Goal: Information Seeking & Learning: Find specific page/section

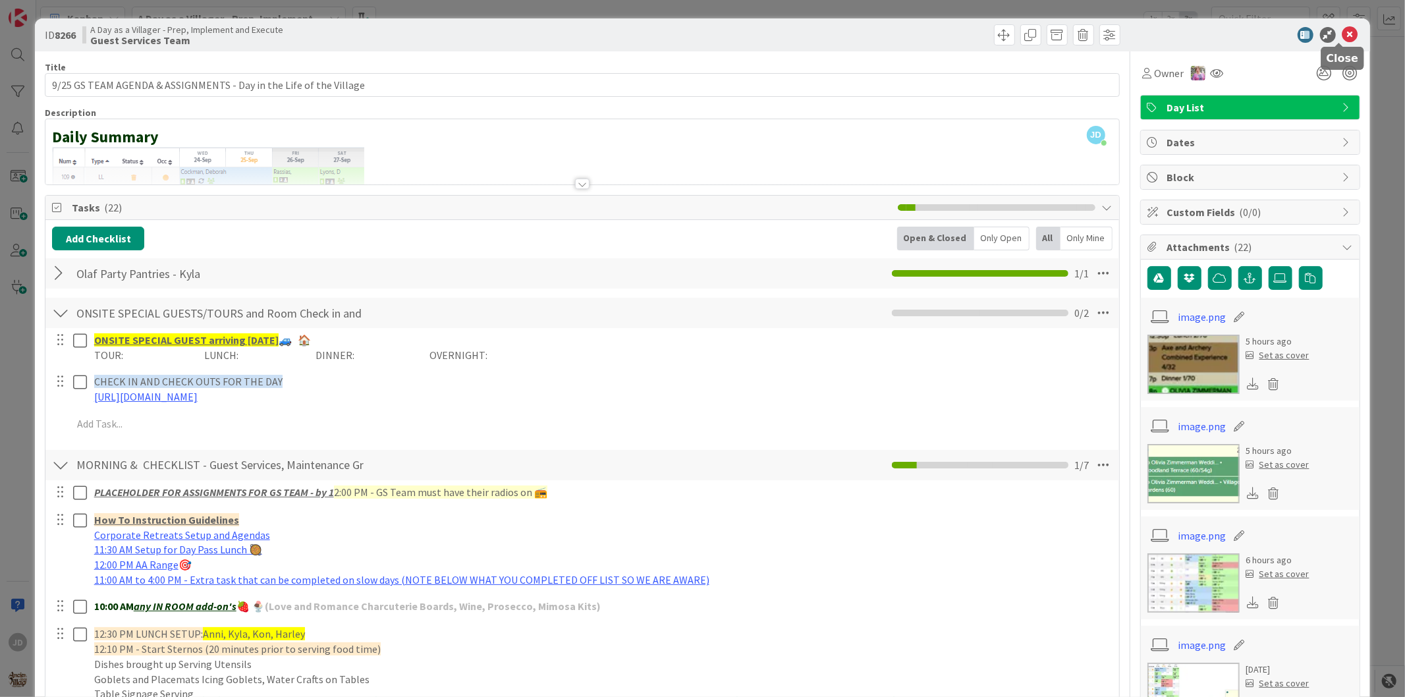
click at [1342, 36] on icon at bounding box center [1350, 35] width 16 height 16
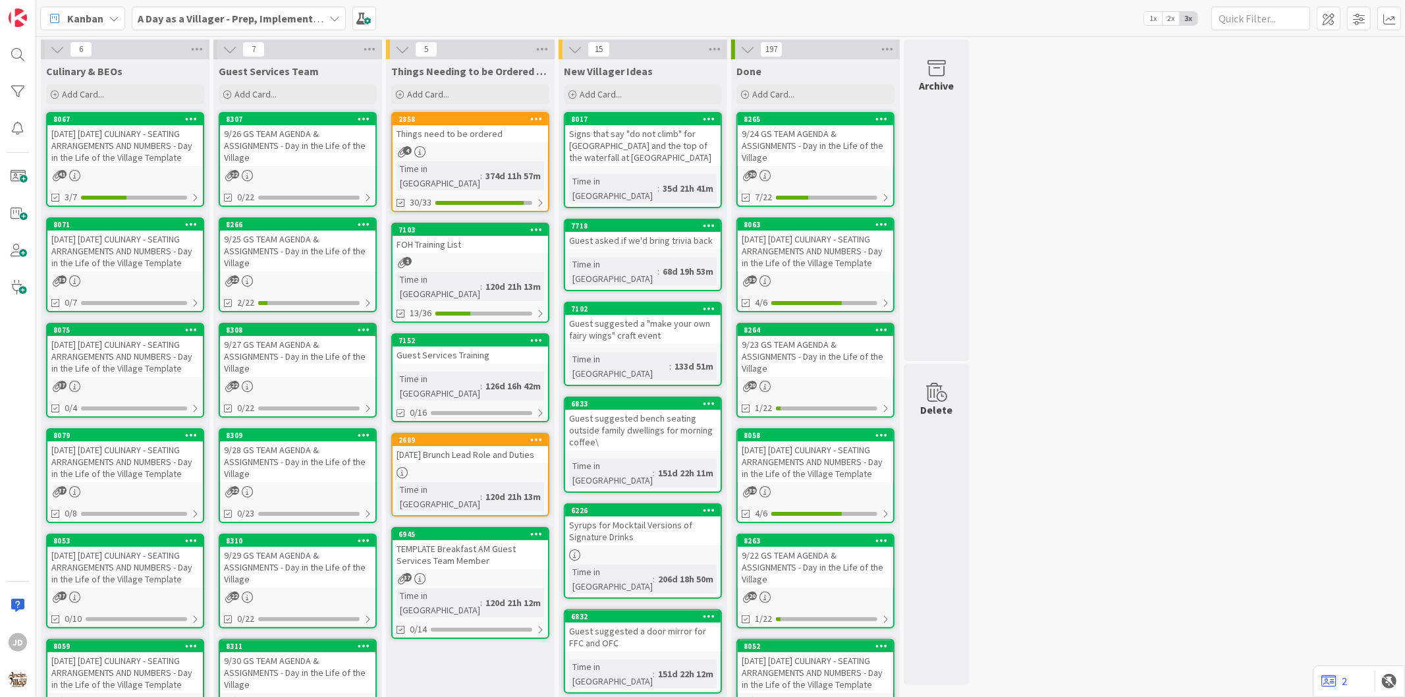
click at [327, 134] on div "9/26 GS TEAM AGENDA & ASSIGNMENTS - Day in the Life of the Village" at bounding box center [297, 145] width 155 height 41
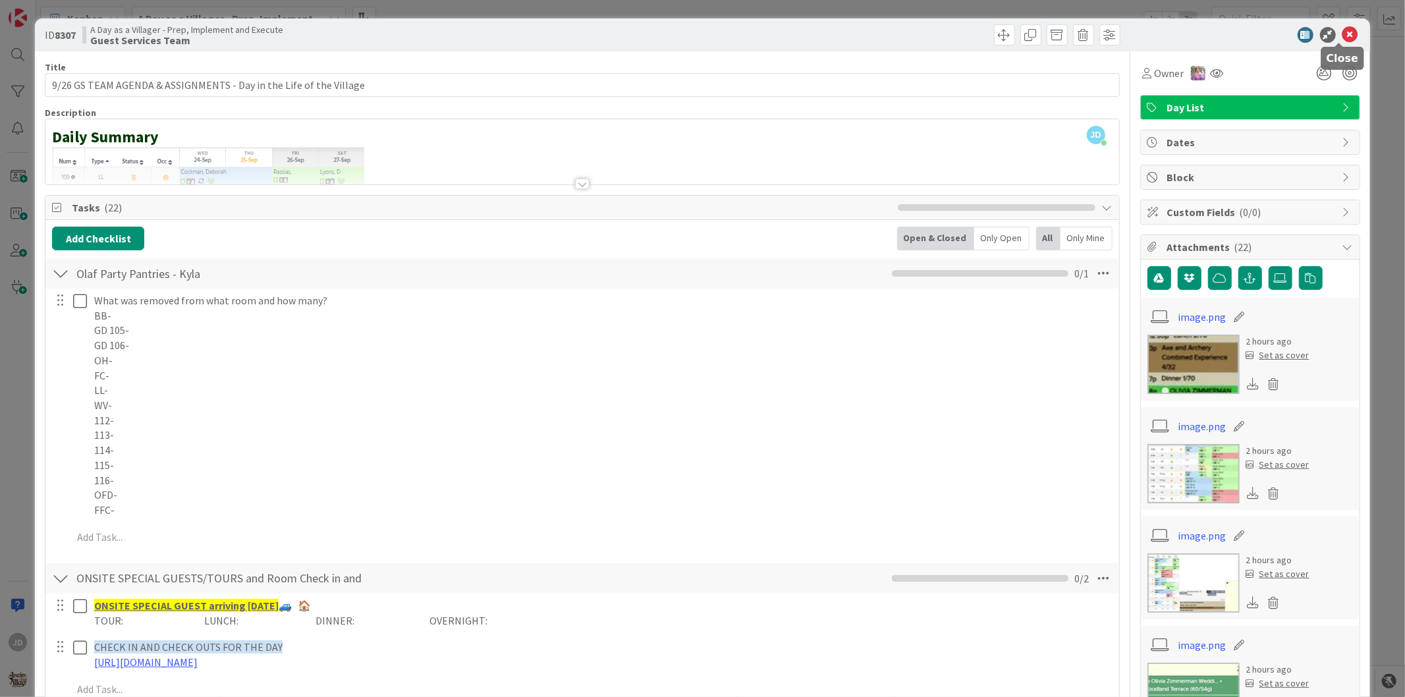
click at [1342, 36] on icon at bounding box center [1350, 35] width 16 height 16
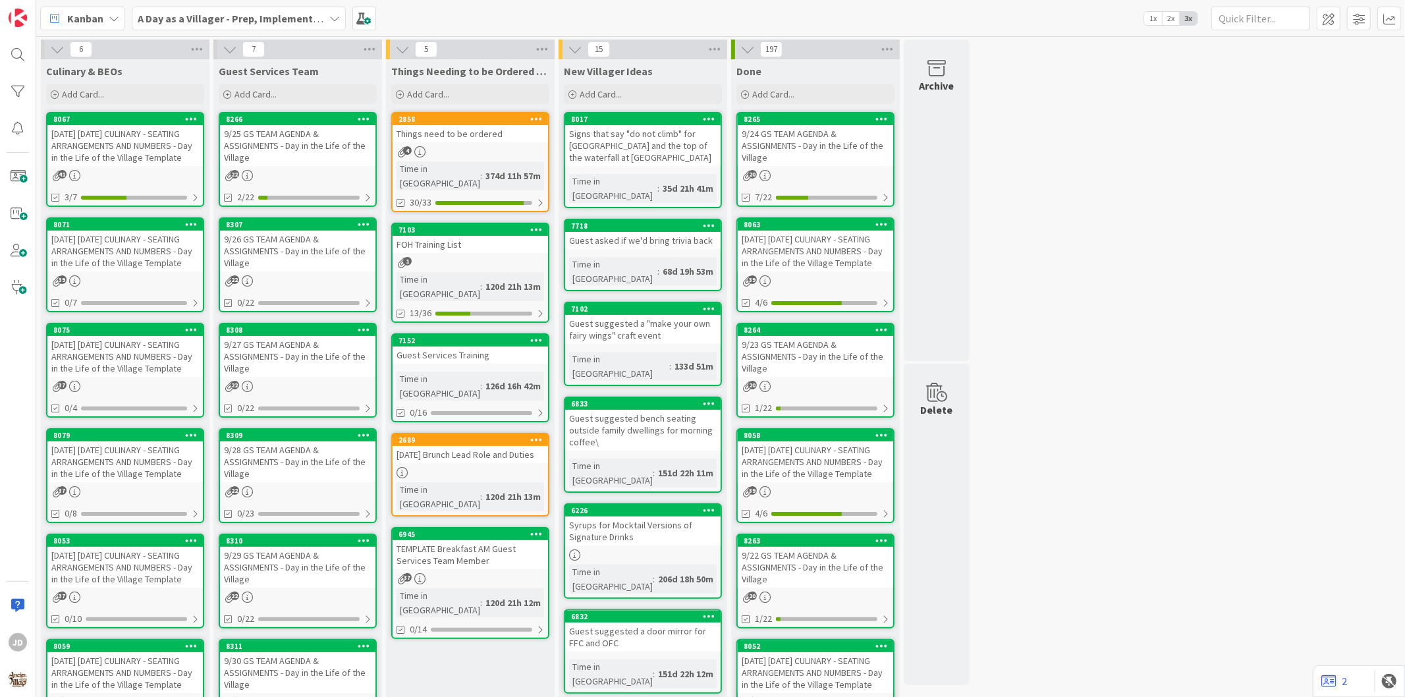
click at [287, 140] on div "9/25 GS TEAM AGENDA & ASSIGNMENTS - Day in the Life of the Village" at bounding box center [297, 145] width 155 height 41
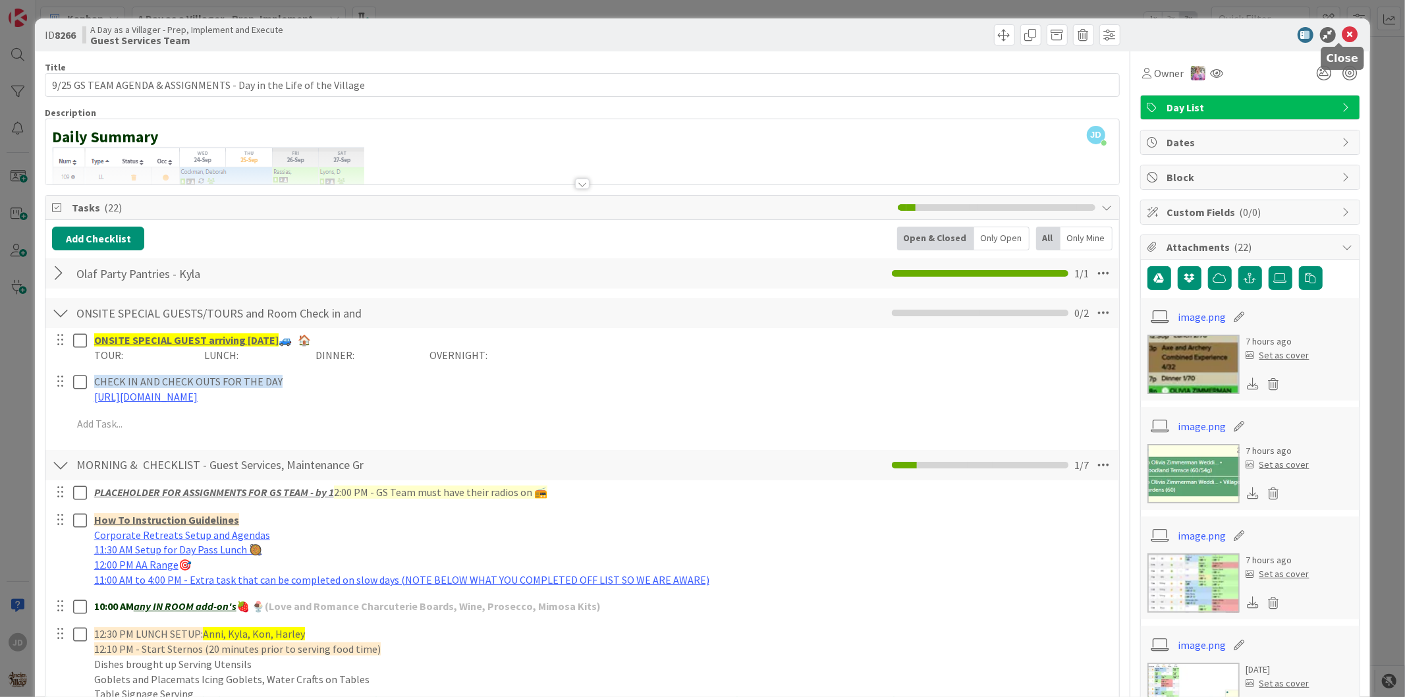
click at [1342, 34] on icon at bounding box center [1350, 35] width 16 height 16
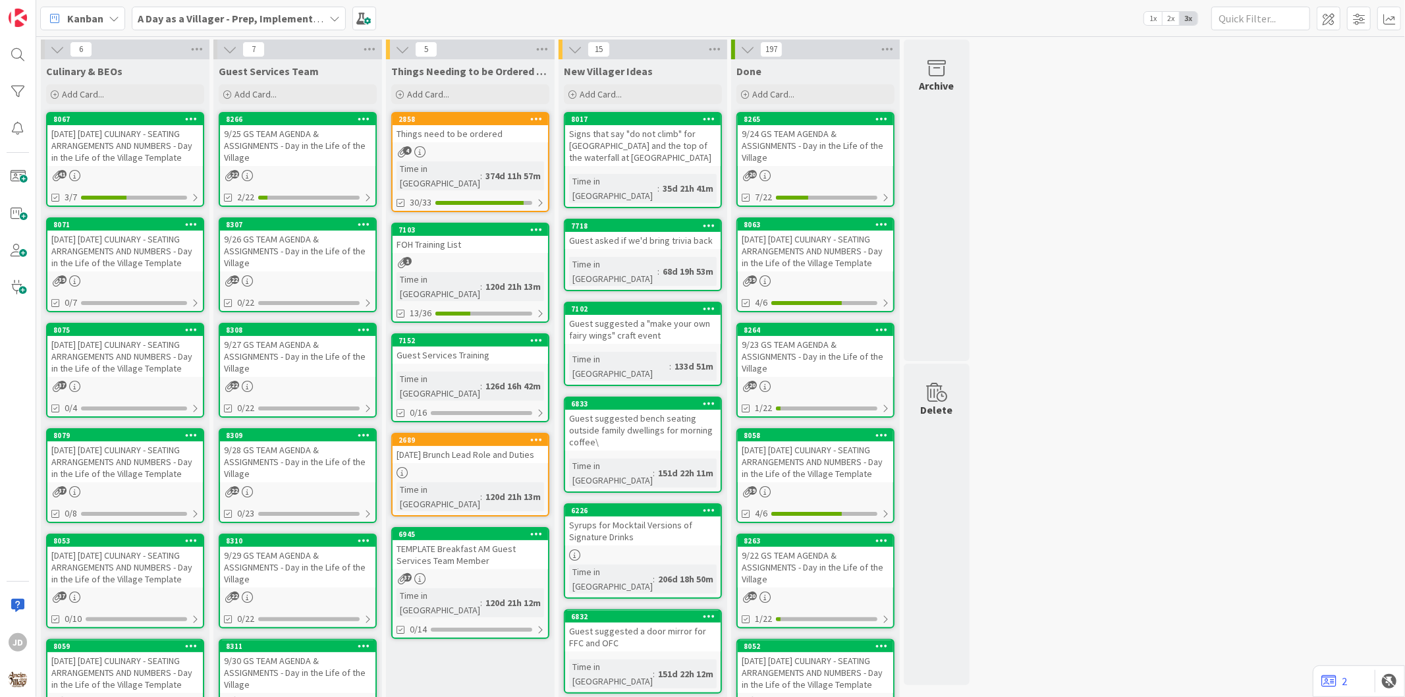
click at [330, 344] on div "9/27 GS TEAM AGENDA & ASSIGNMENTS - Day in the Life of the Village" at bounding box center [297, 356] width 155 height 41
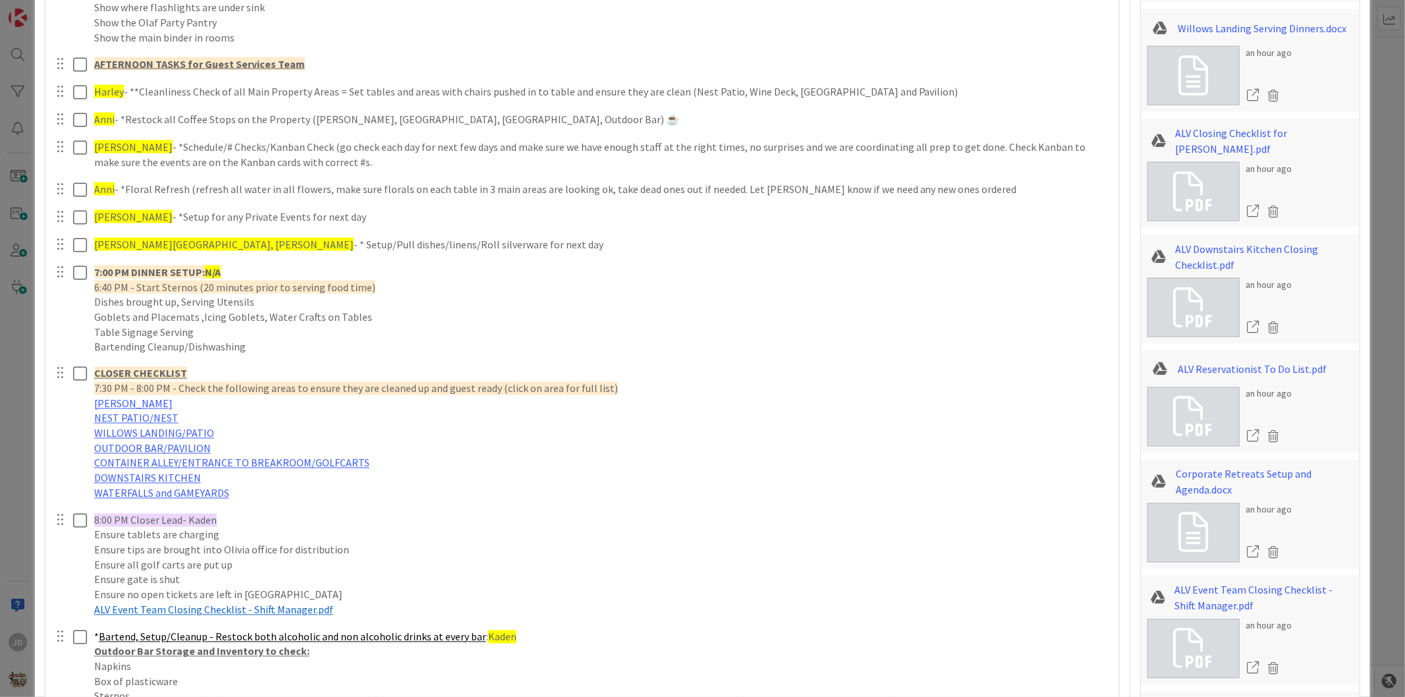
scroll to position [1829, 0]
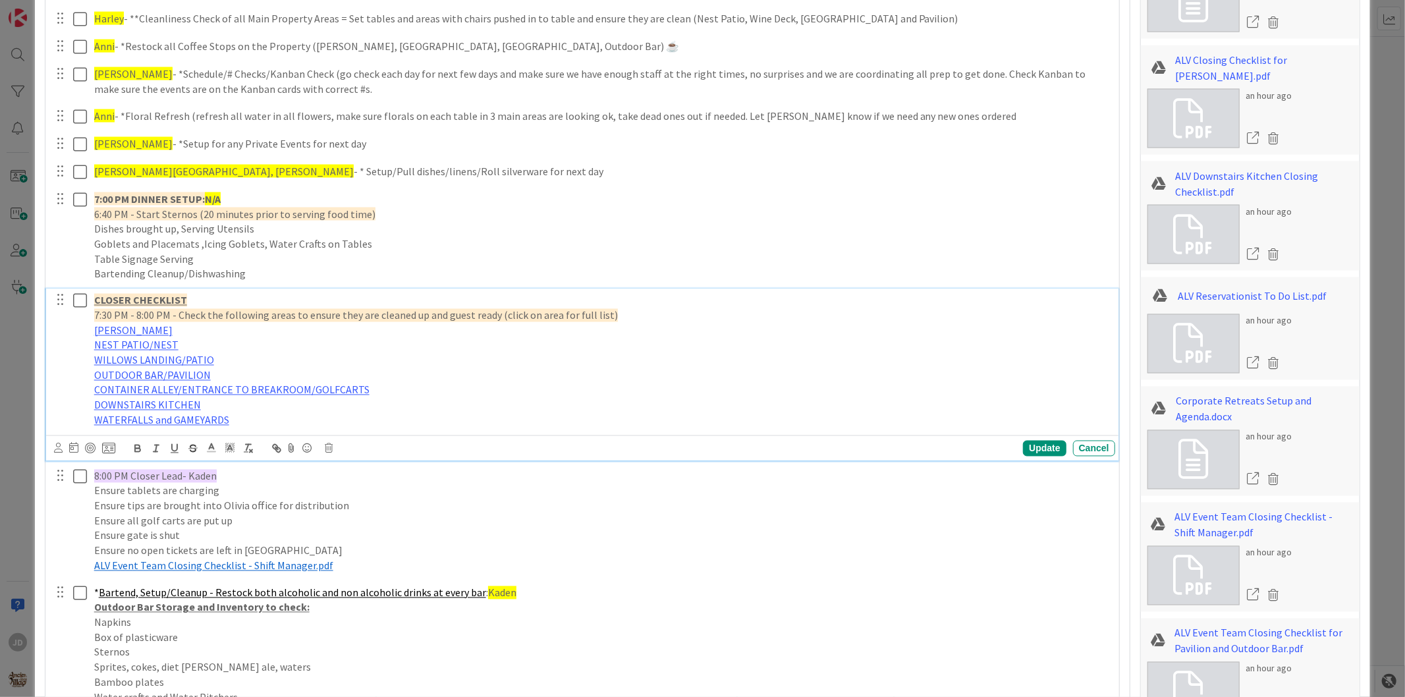
drag, startPoint x: 362, startPoint y: 315, endPoint x: 363, endPoint y: 298, distance: 16.5
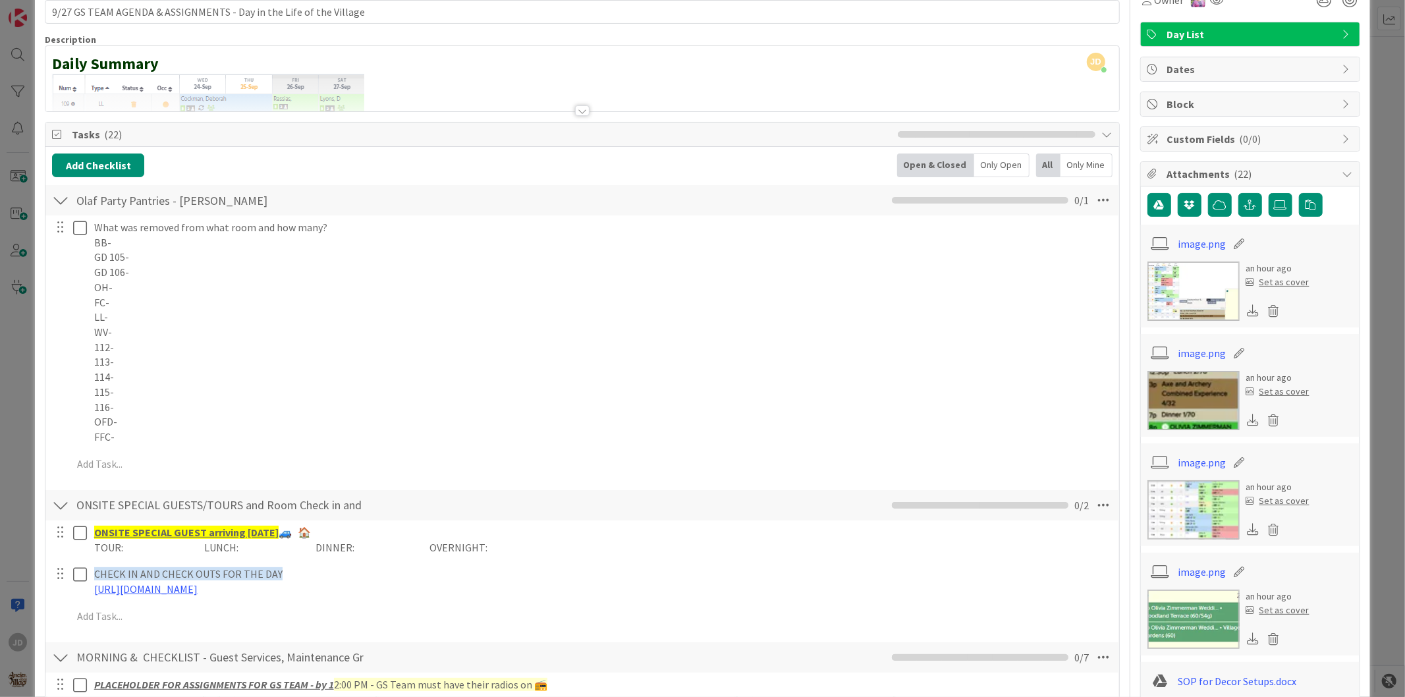
scroll to position [0, 0]
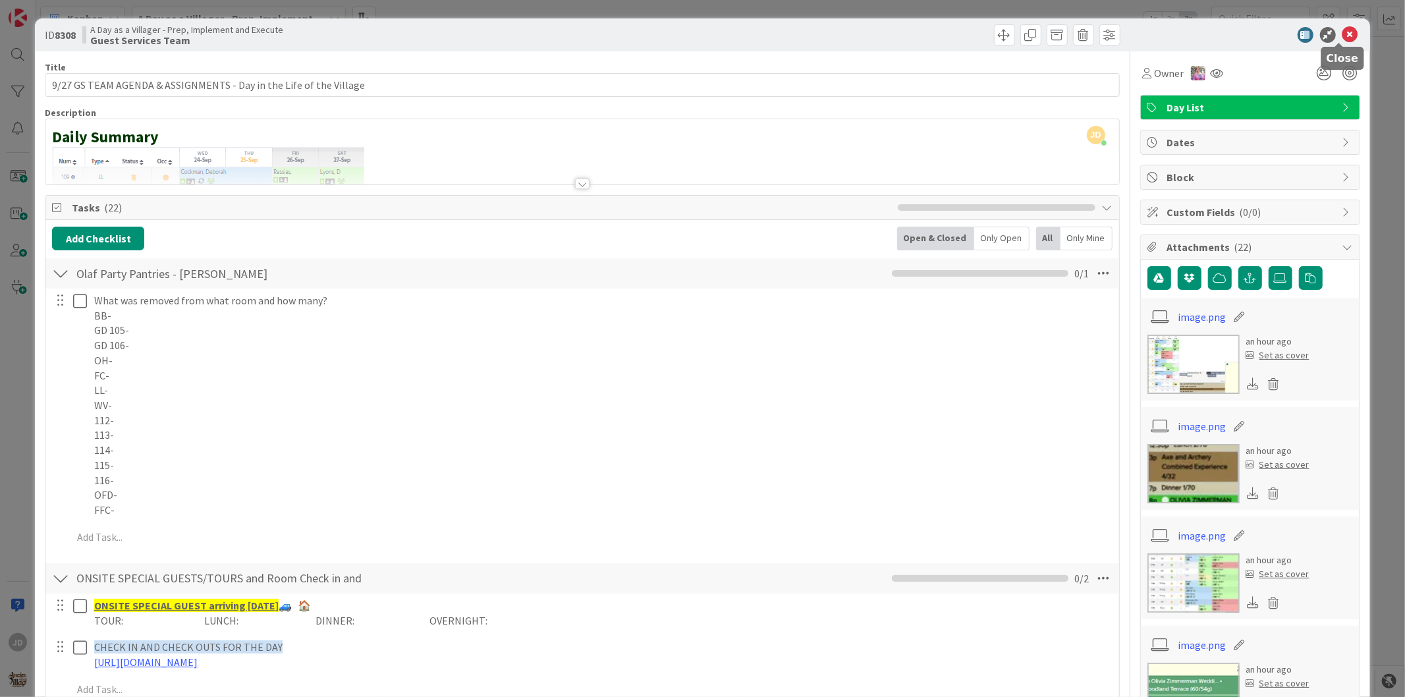
click at [1342, 30] on icon at bounding box center [1350, 35] width 16 height 16
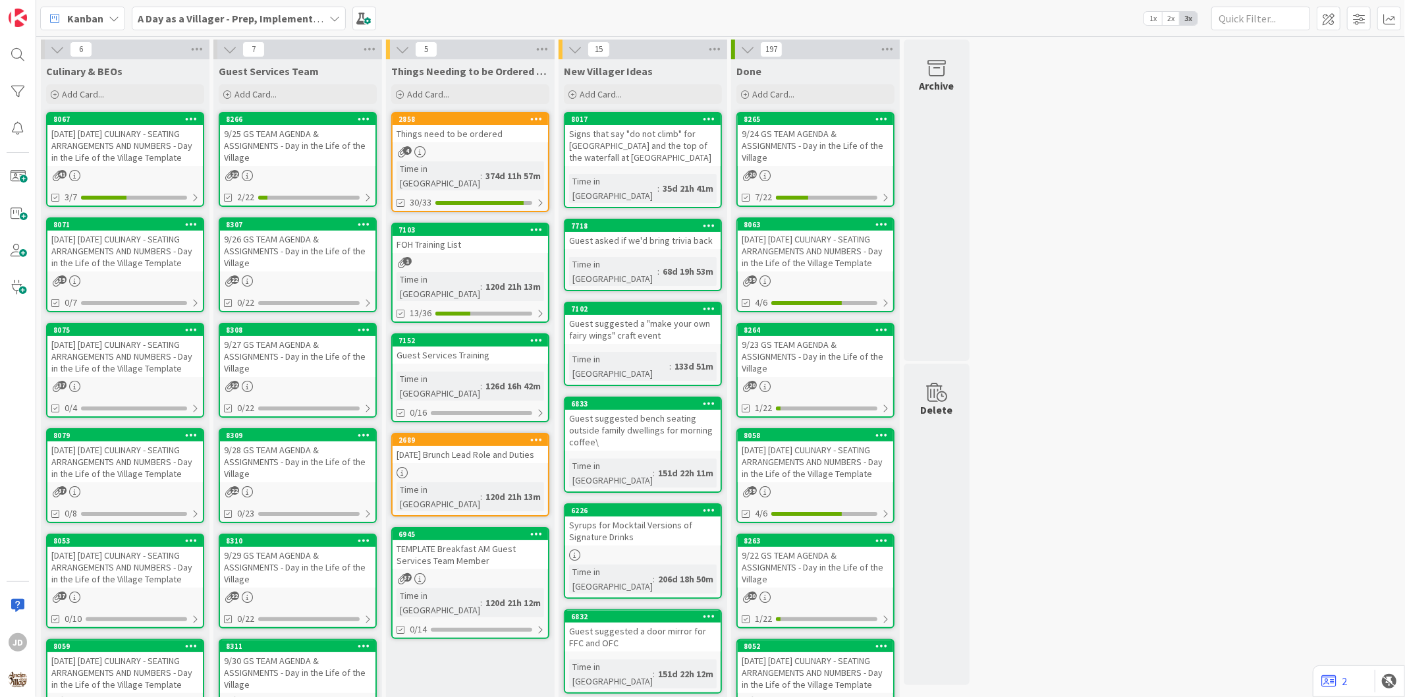
click at [314, 591] on div "22" at bounding box center [297, 596] width 155 height 11
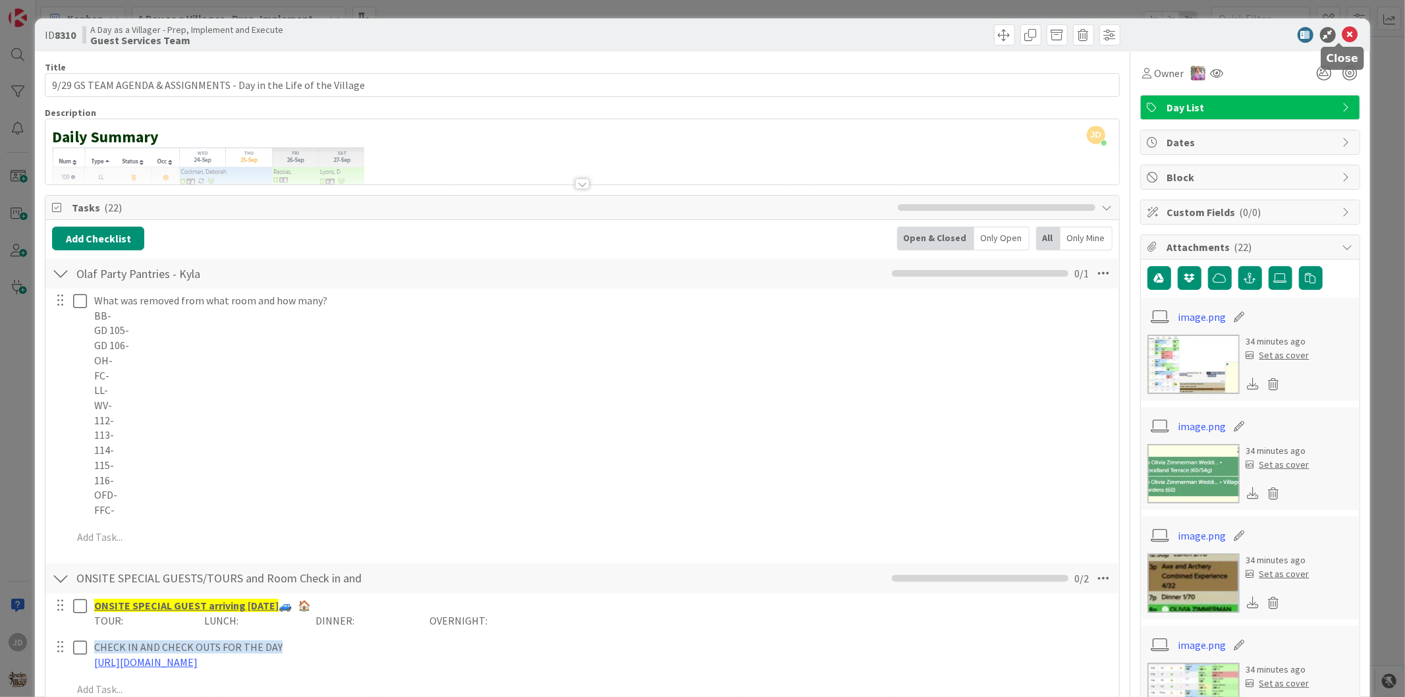
click at [1343, 41] on icon at bounding box center [1350, 35] width 16 height 16
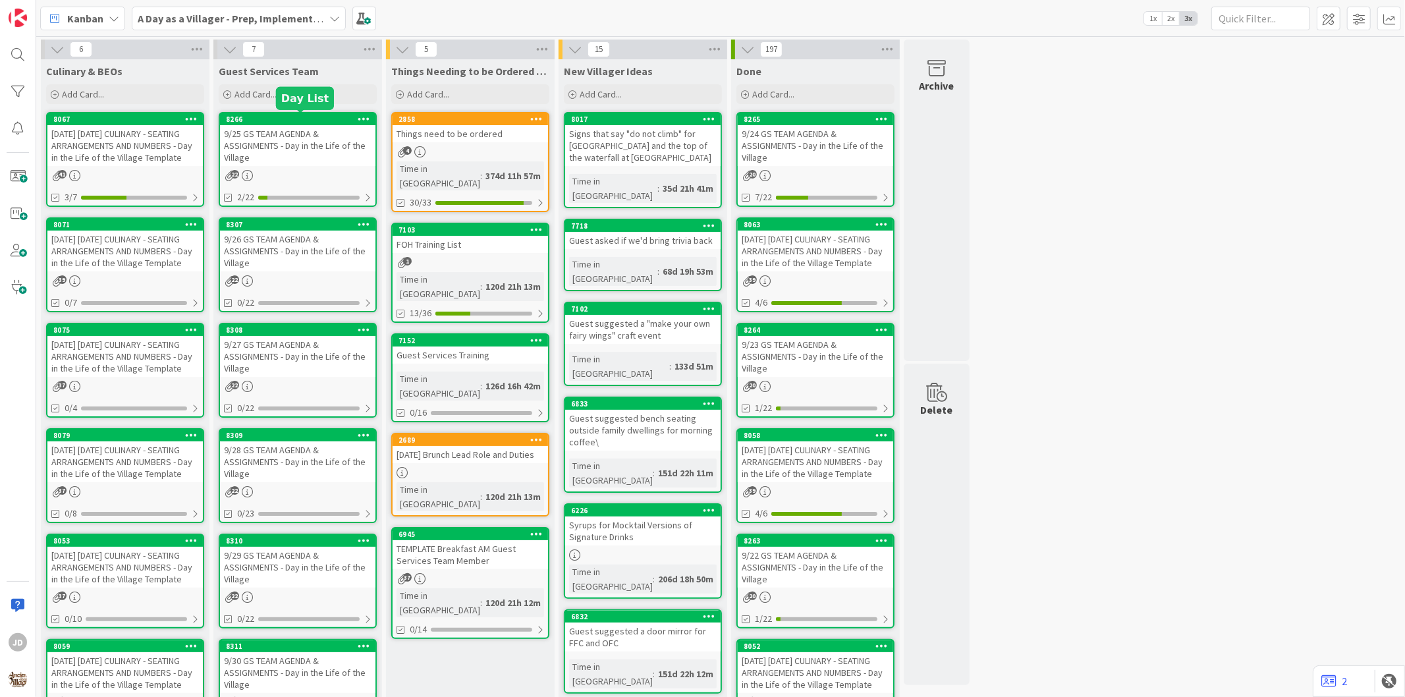
click at [228, 117] on div "8266" at bounding box center [300, 119] width 149 height 9
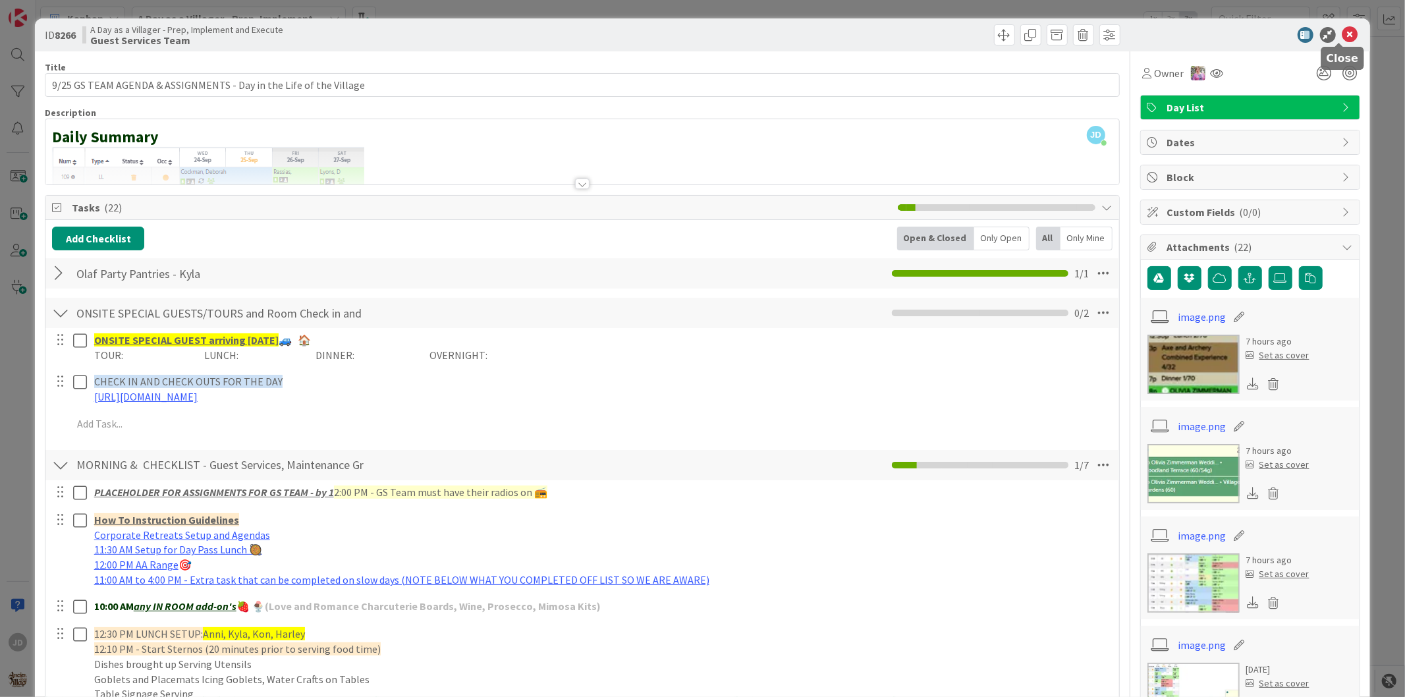
drag, startPoint x: 1339, startPoint y: 34, endPoint x: 1126, endPoint y: 146, distance: 240.4
click at [1342, 31] on icon at bounding box center [1350, 35] width 16 height 16
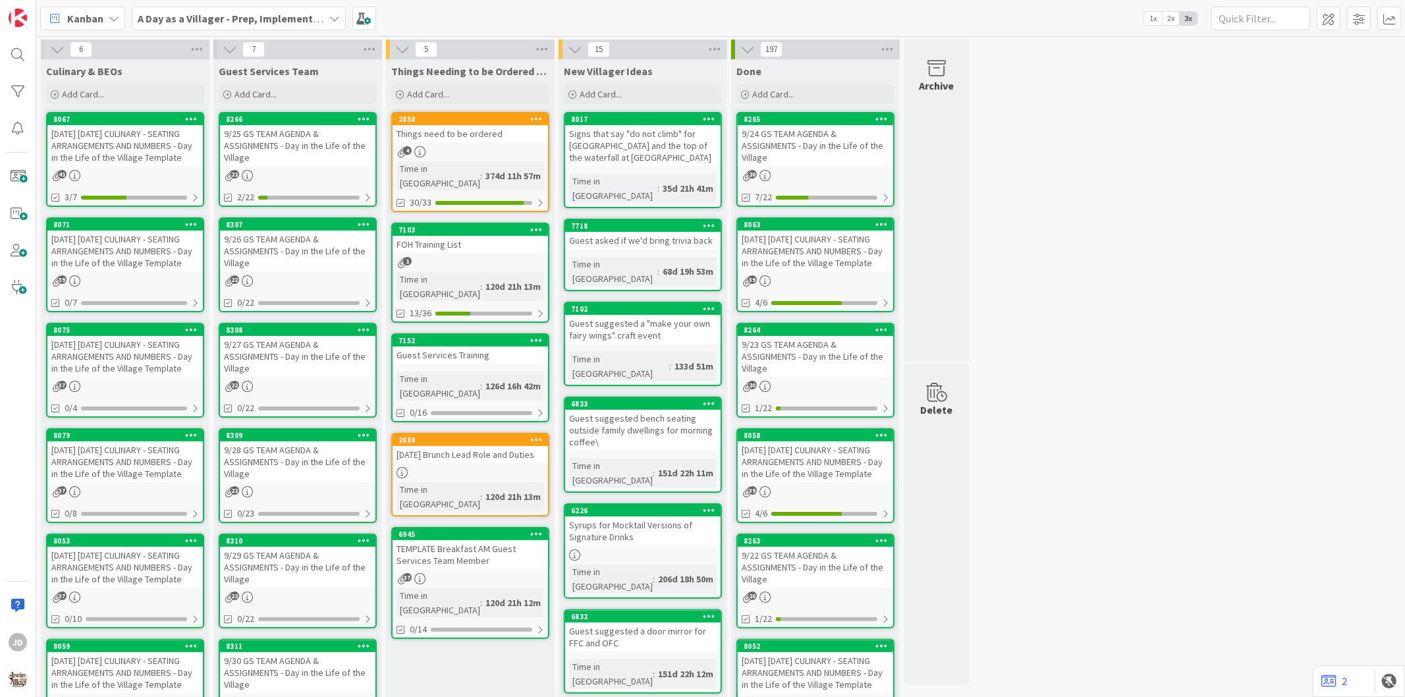
click at [169, 155] on div "[DATE] [DATE] CULINARY - SEATING ARRANGEMENTS AND NUMBERS - Day in the Life of …" at bounding box center [124, 145] width 155 height 41
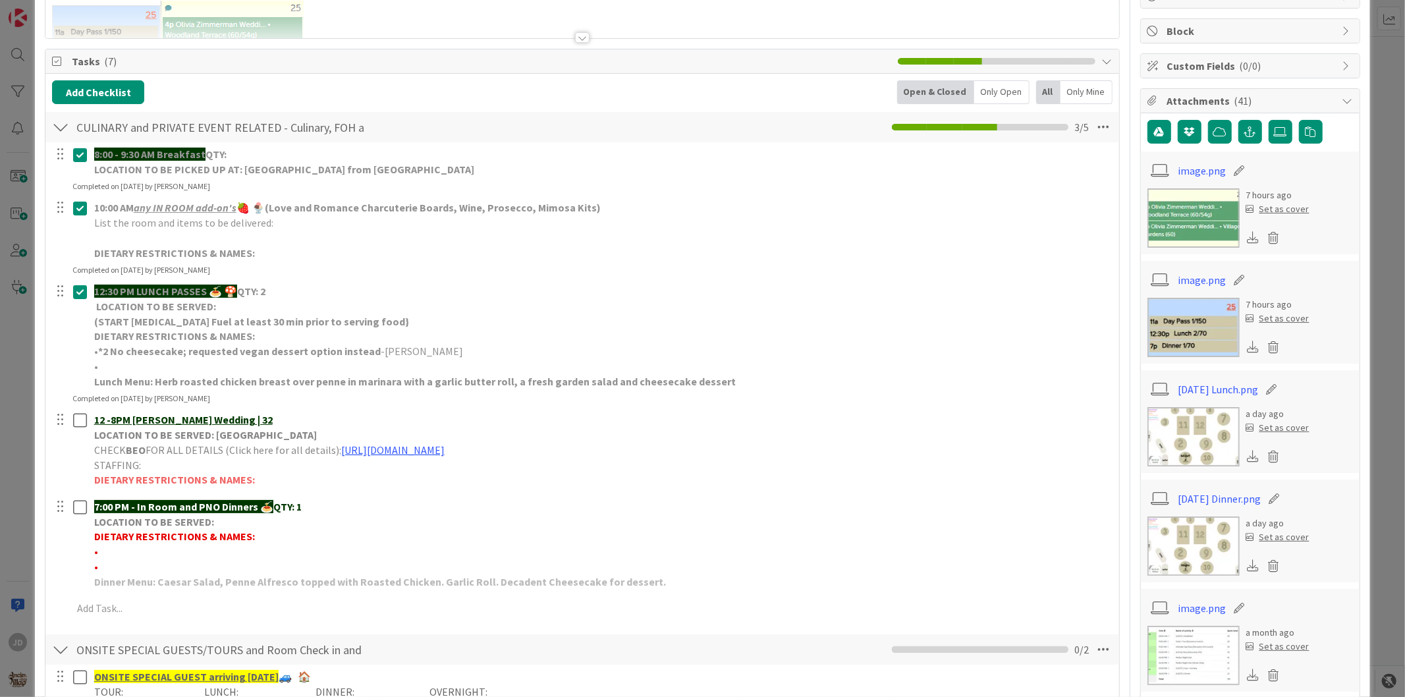
scroll to position [292, 0]
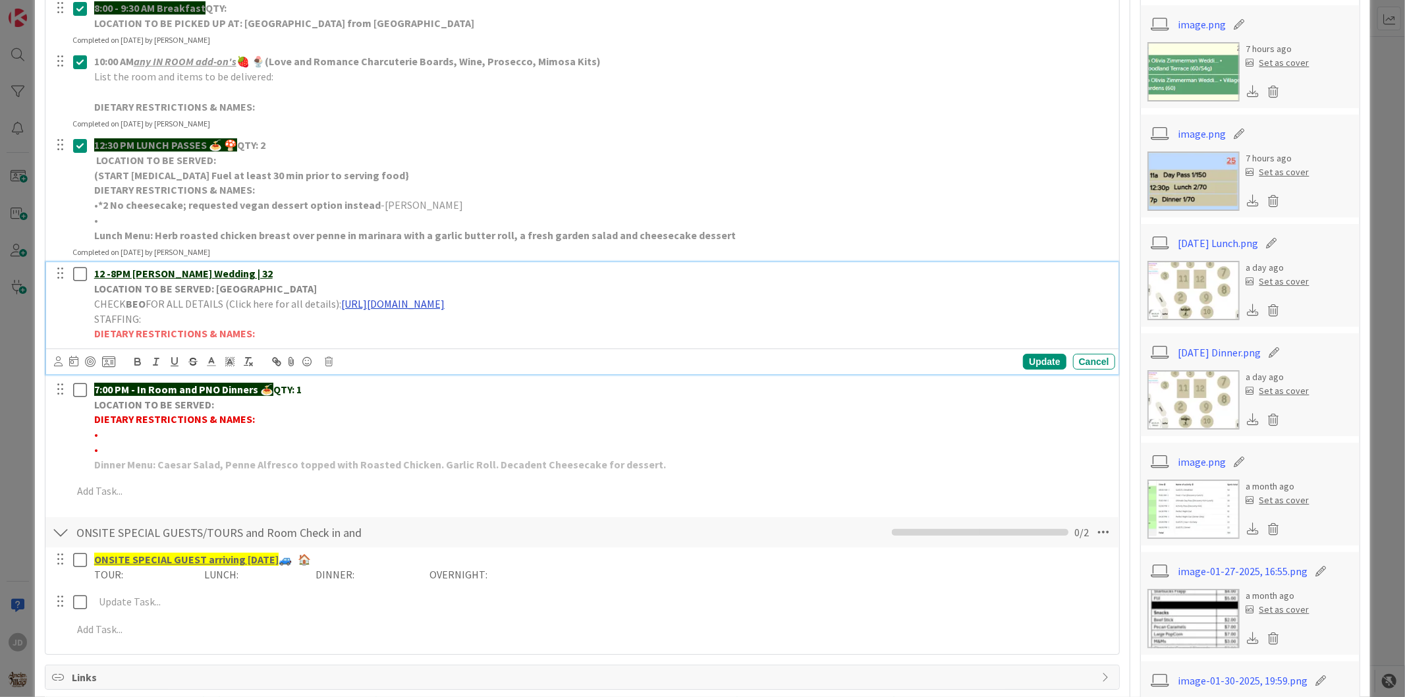
click at [413, 306] on link "[URL][DOMAIN_NAME]" at bounding box center [392, 303] width 103 height 13
click at [464, 327] on link "[URL][DOMAIN_NAME]" at bounding box center [501, 329] width 90 height 17
